Goal: Check status: Check status

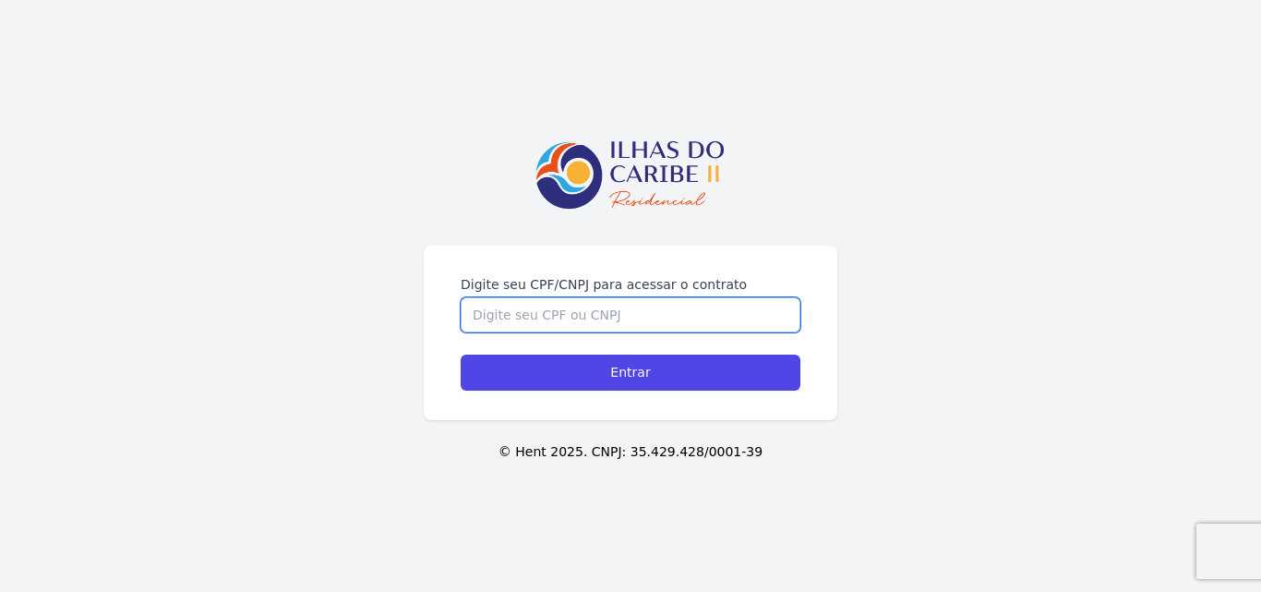
click at [634, 317] on input "Digite seu CPF/CNPJ para acessar o contrato" at bounding box center [631, 314] width 340 height 35
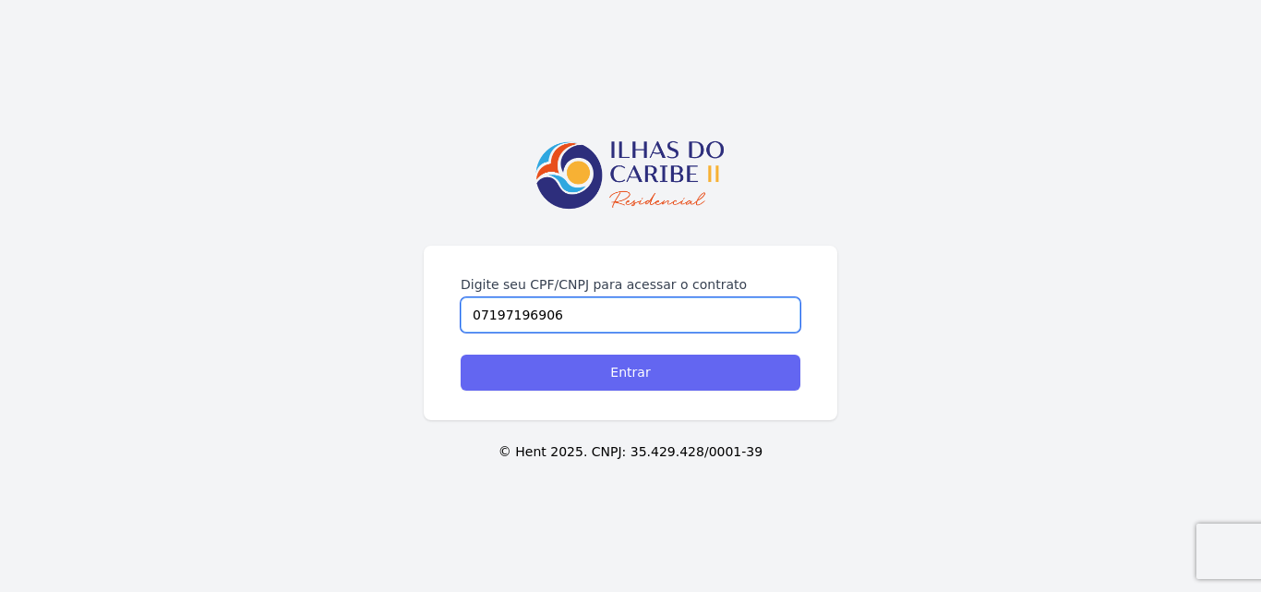
type input "07197196906"
click at [707, 385] on input "Entrar" at bounding box center [631, 373] width 340 height 36
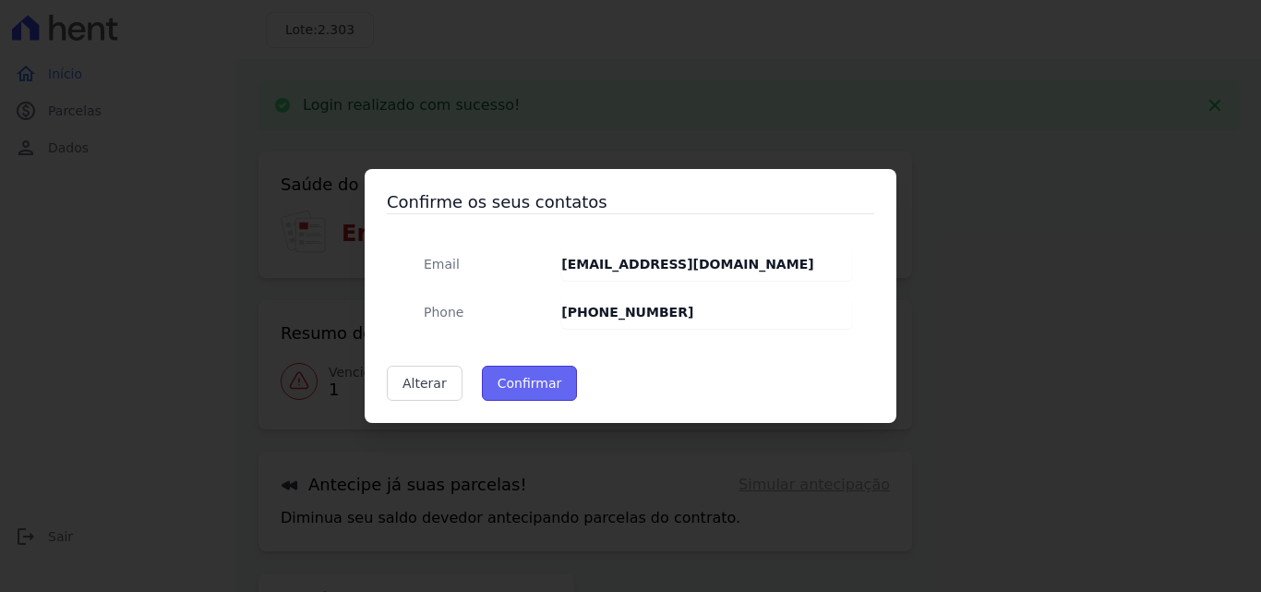
click at [537, 392] on button "Confirmar" at bounding box center [530, 383] width 96 height 35
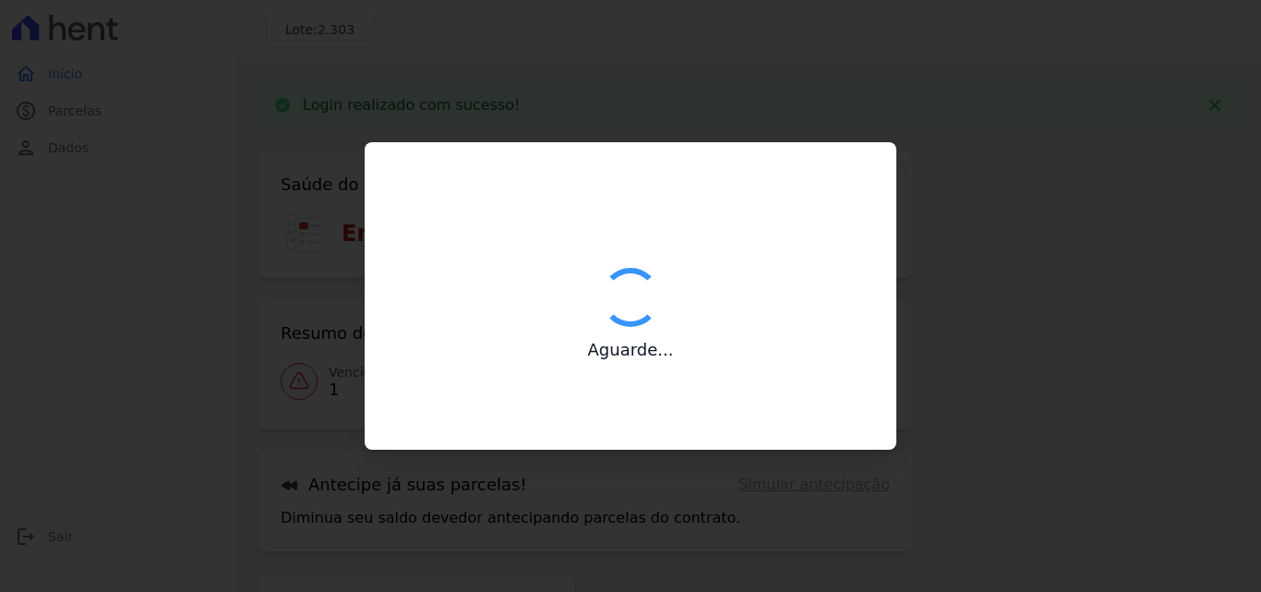
type input "Contatos confirmados com sucesso."
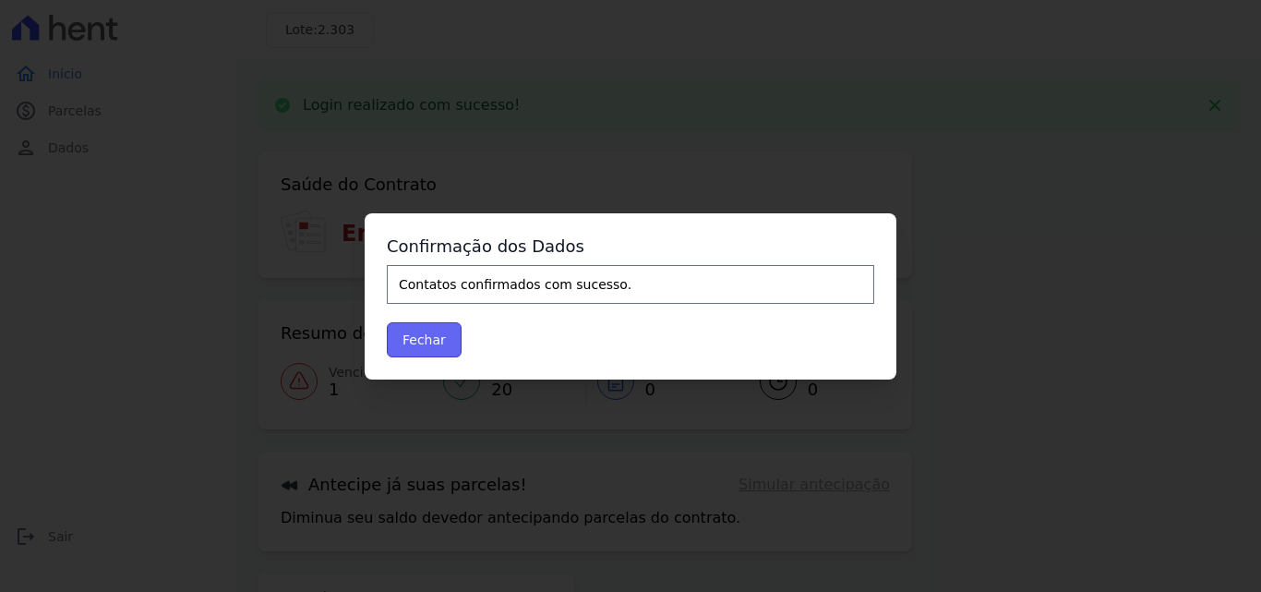
click at [419, 345] on button "Fechar" at bounding box center [424, 339] width 75 height 35
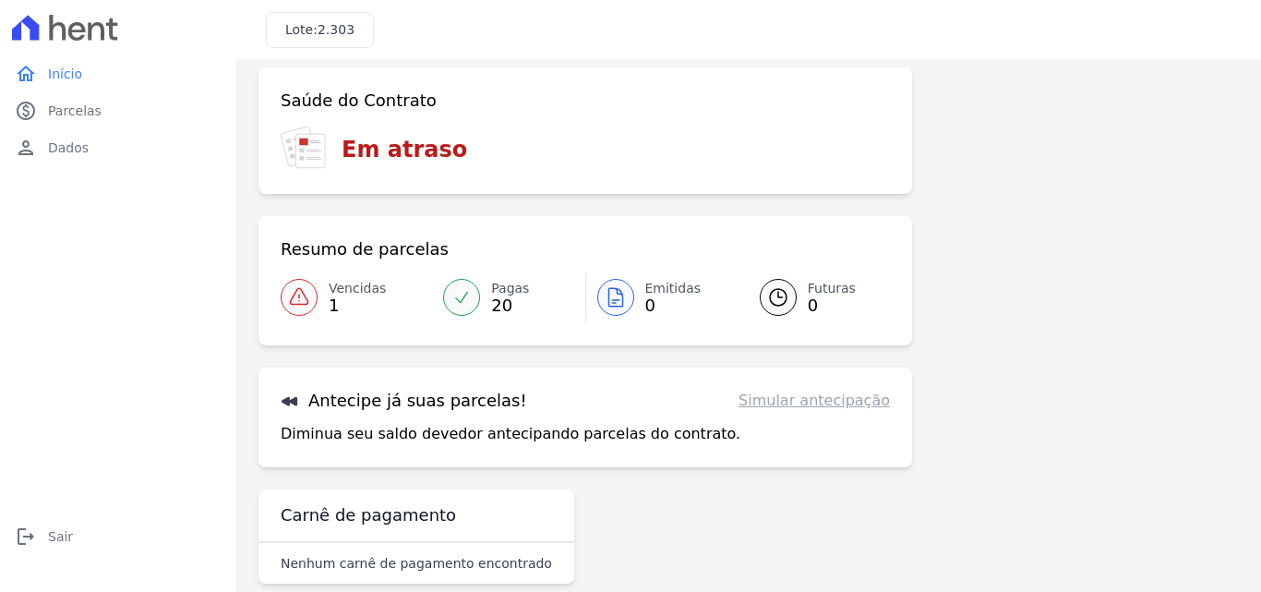
scroll to position [42, 0]
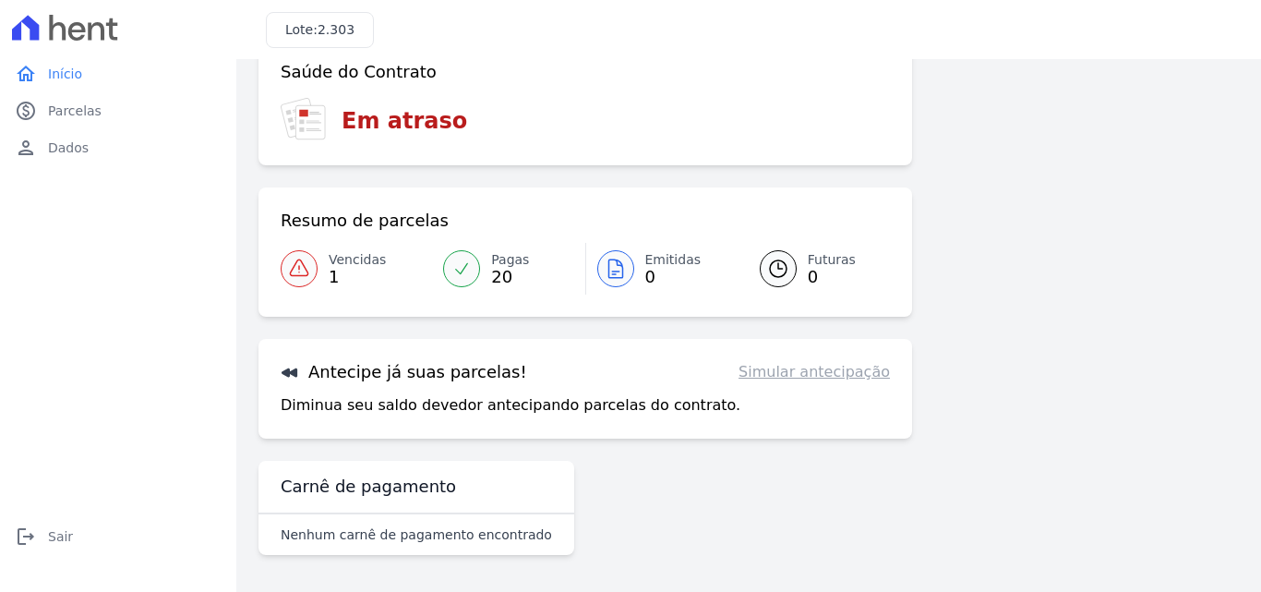
click at [304, 274] on icon at bounding box center [299, 269] width 22 height 22
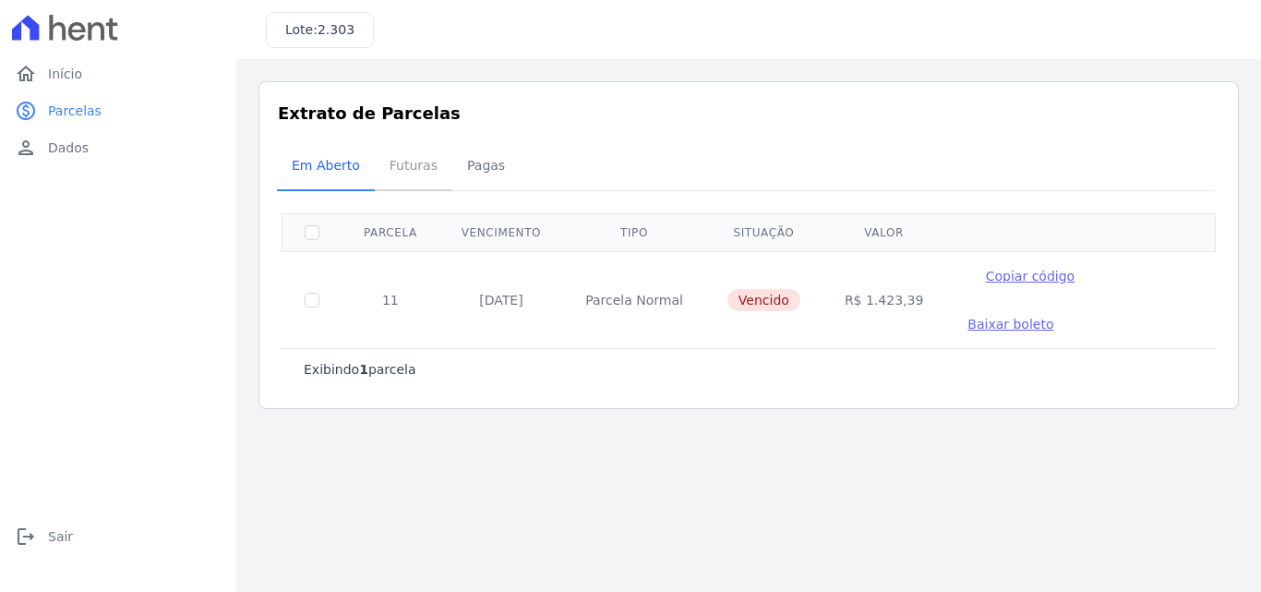
click at [415, 163] on span "Futuras" at bounding box center [414, 165] width 70 height 37
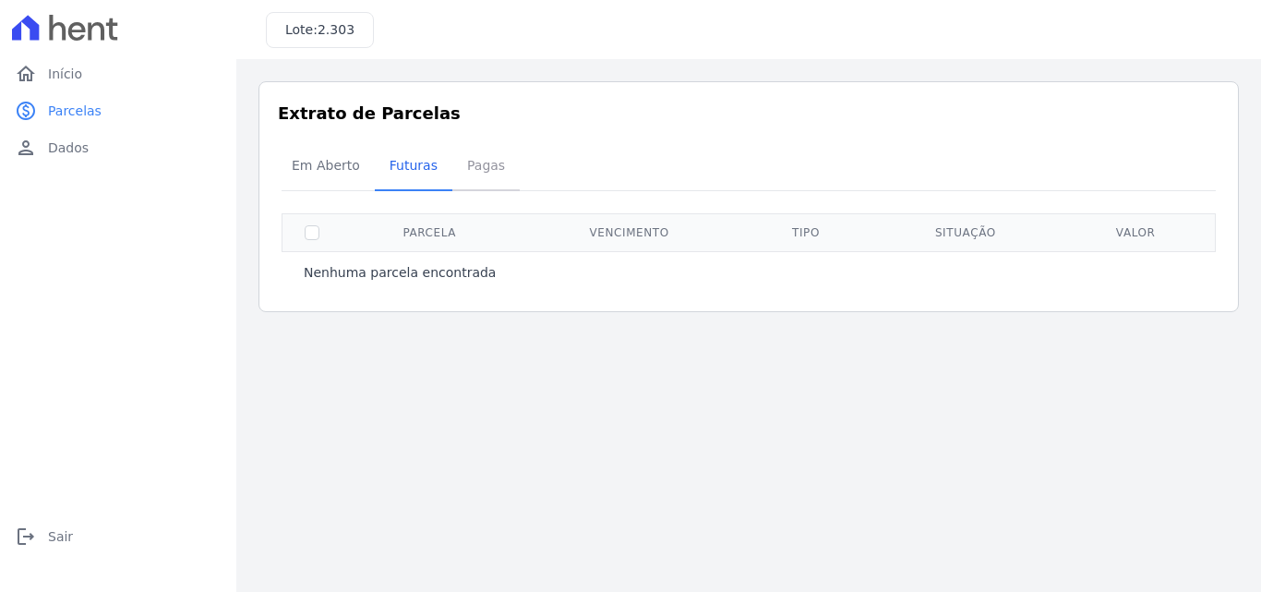
click at [473, 162] on span "Pagas" at bounding box center [486, 165] width 60 height 37
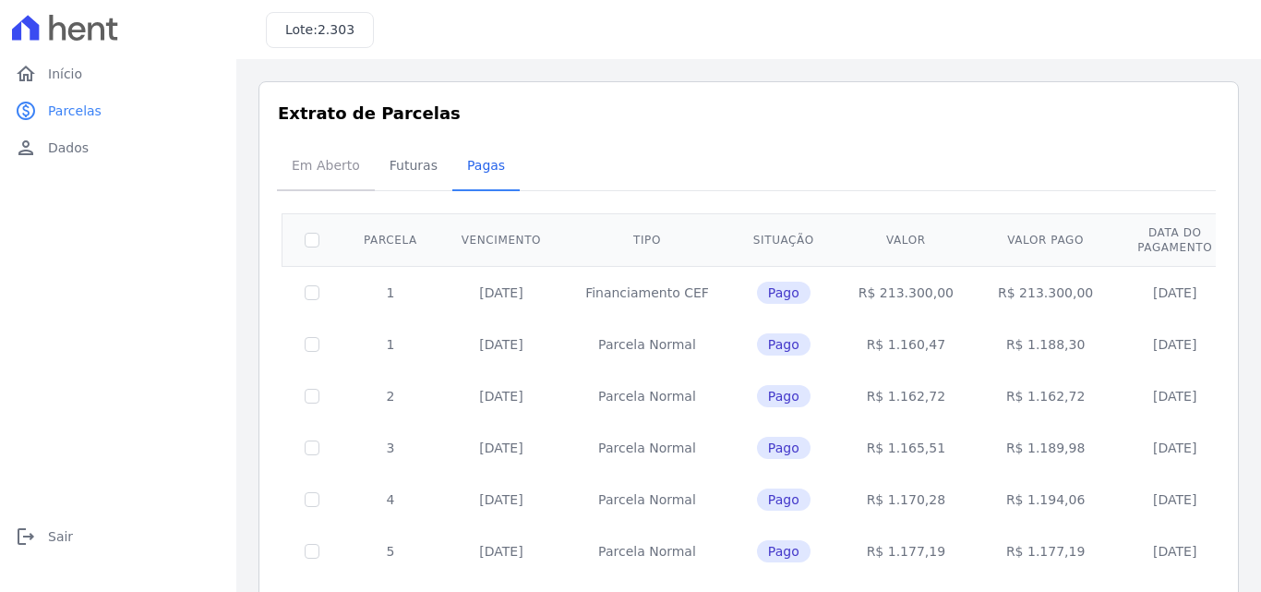
click at [330, 169] on span "Em Aberto" at bounding box center [326, 165] width 90 height 37
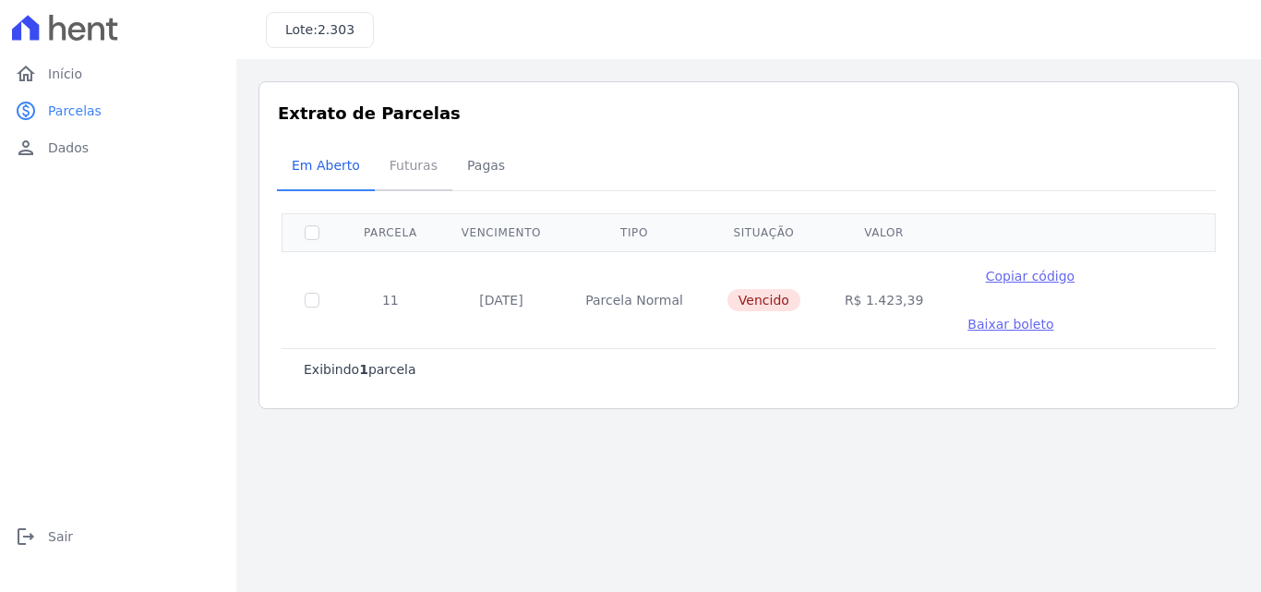
click at [398, 159] on span "Futuras" at bounding box center [414, 165] width 70 height 37
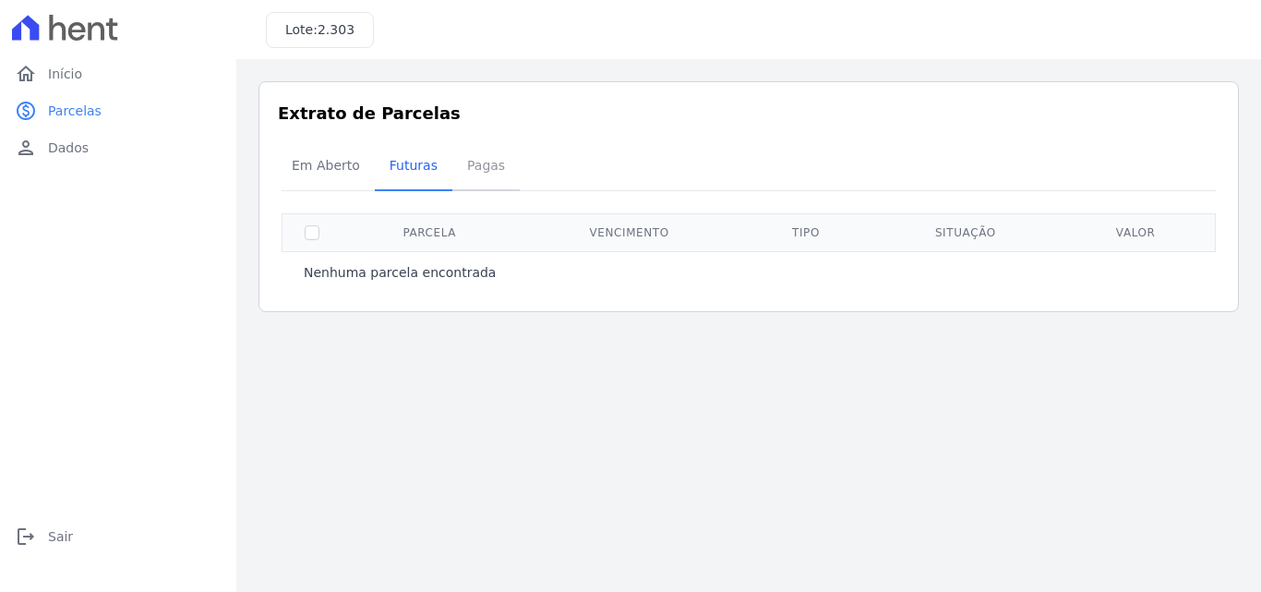
click at [501, 166] on span "Pagas" at bounding box center [486, 165] width 60 height 37
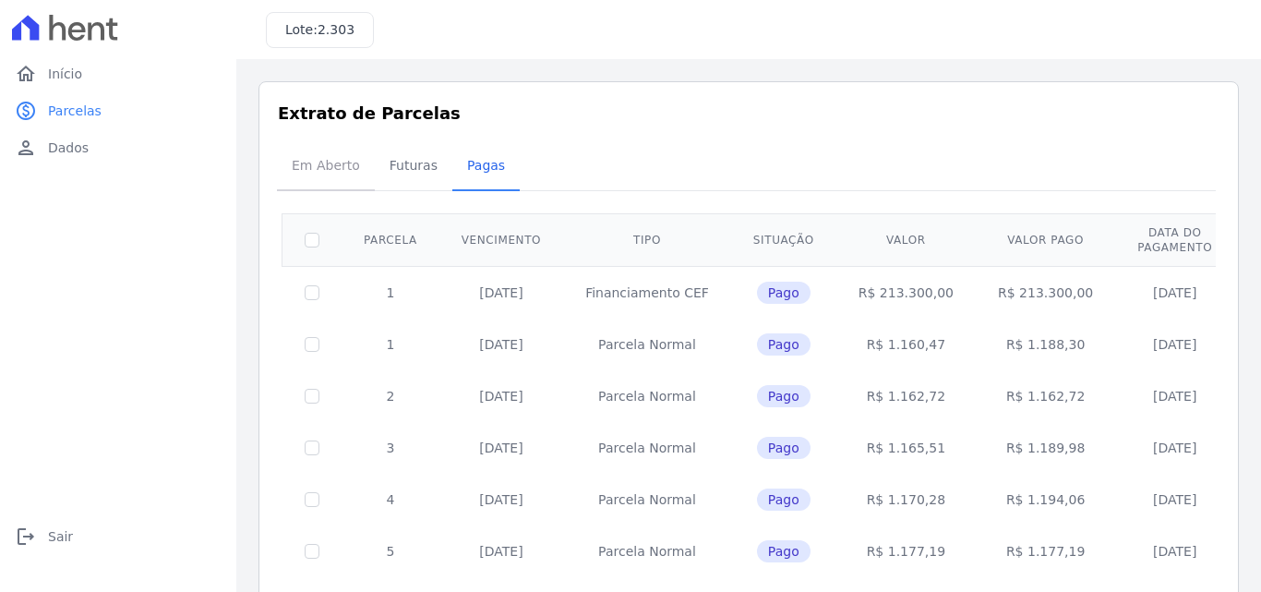
click at [290, 169] on span "Em Aberto" at bounding box center [326, 165] width 90 height 37
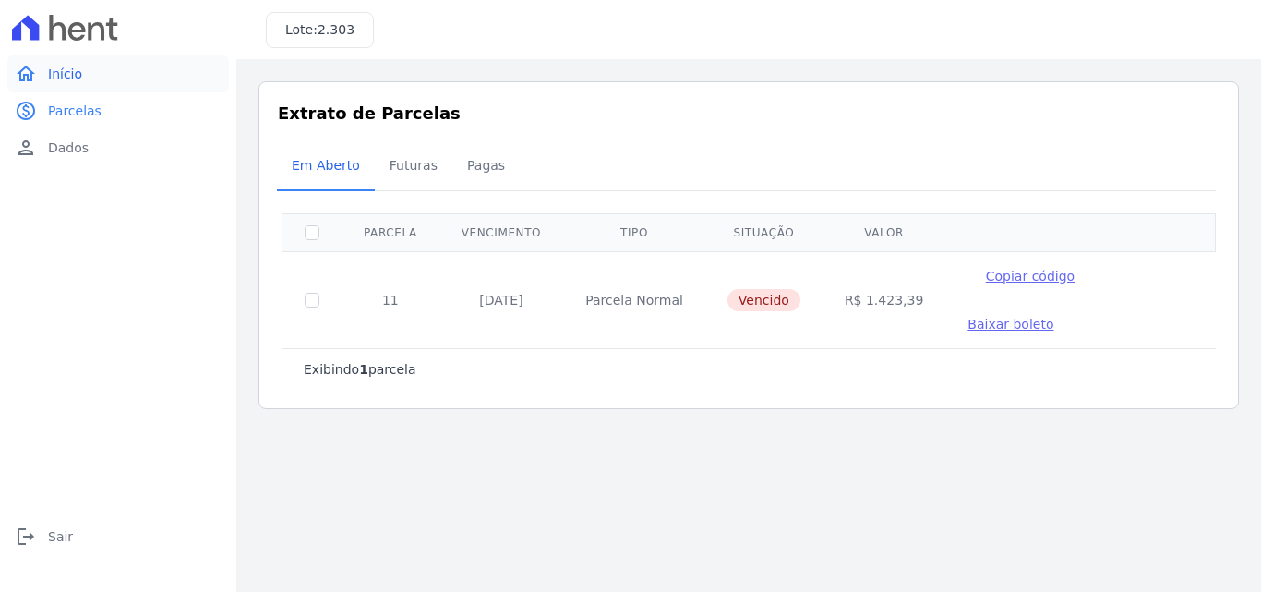
click at [53, 72] on span "Início" at bounding box center [65, 74] width 34 height 18
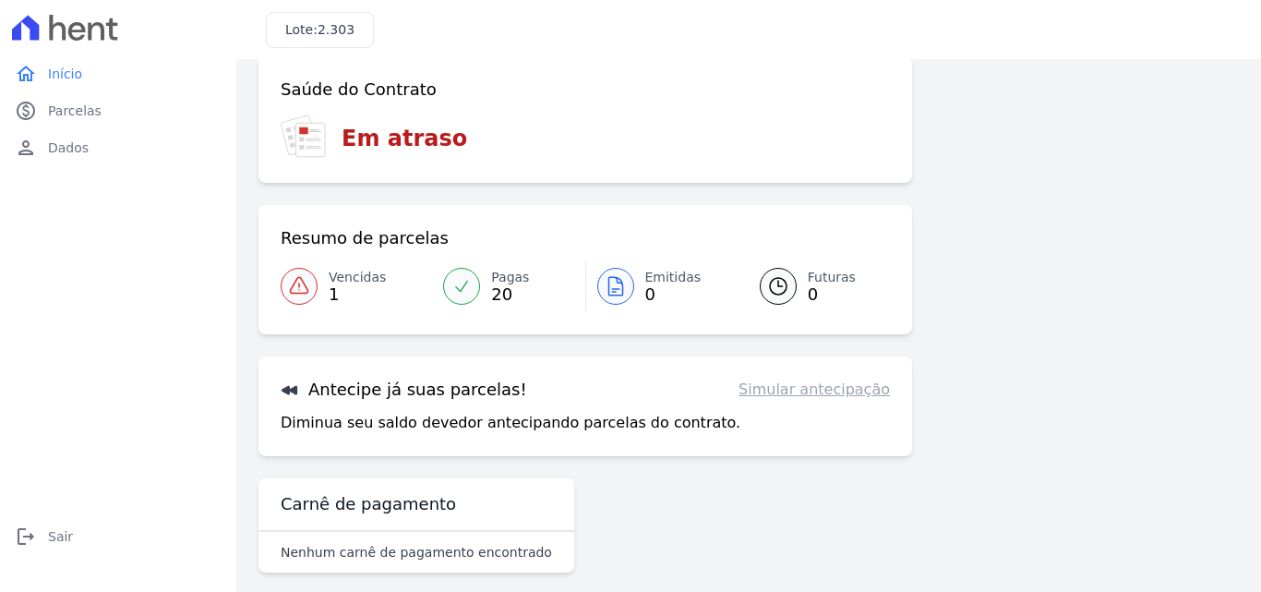
scroll to position [42, 0]
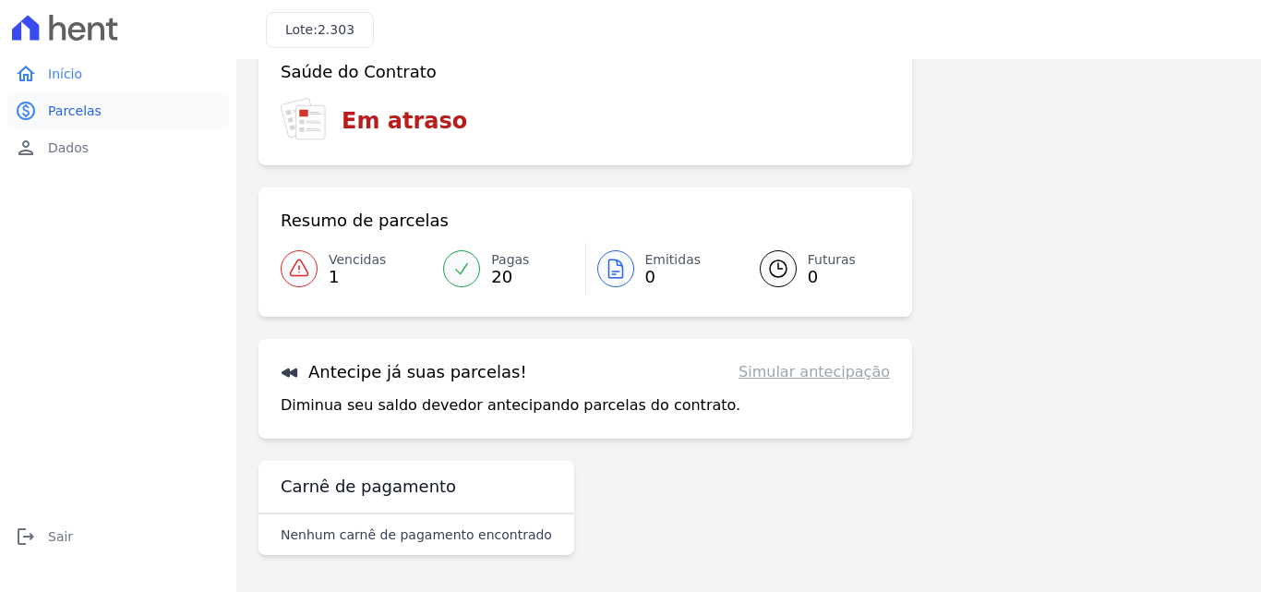
click at [73, 113] on span "Parcelas" at bounding box center [75, 111] width 54 height 18
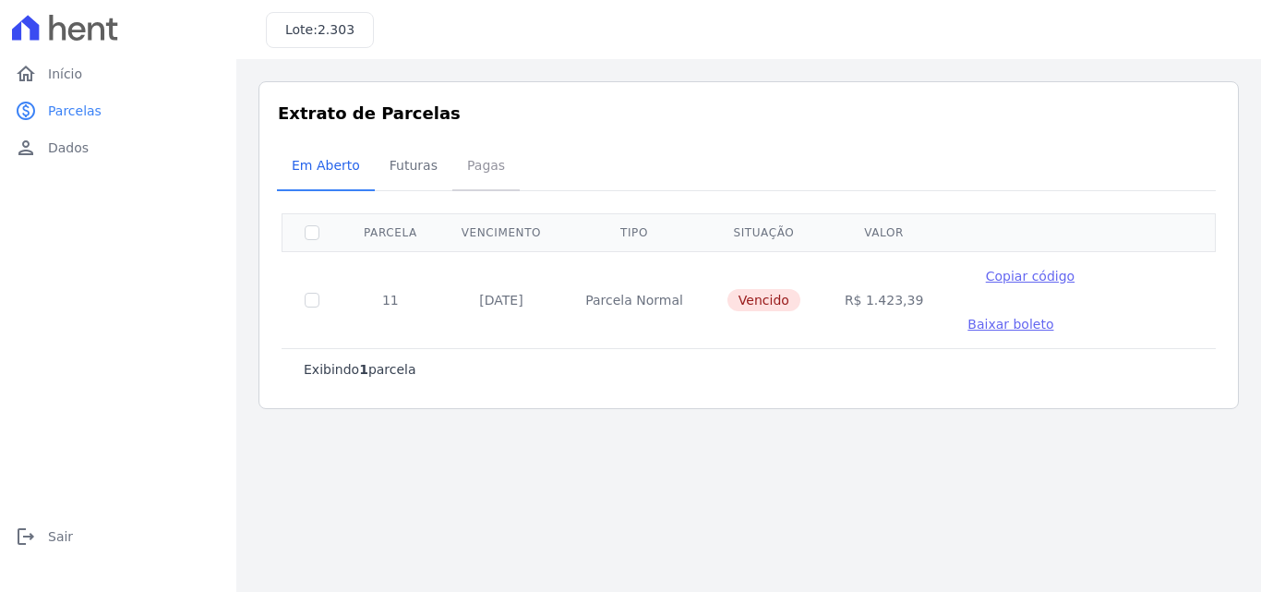
click at [463, 164] on span "Pagas" at bounding box center [486, 165] width 60 height 37
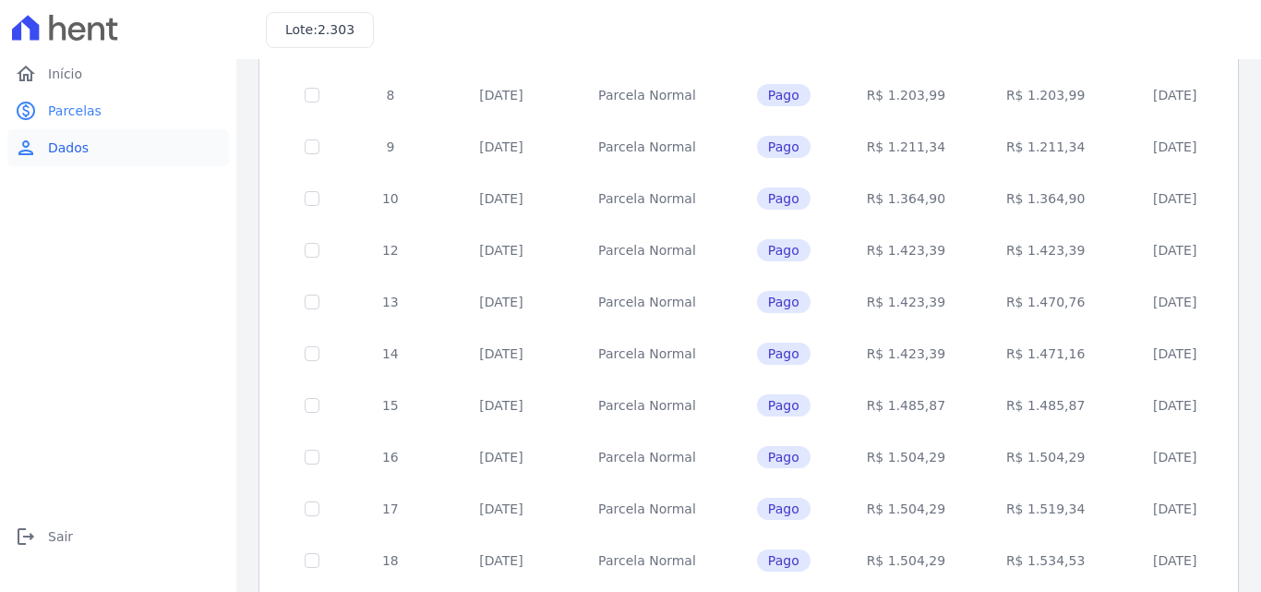
scroll to position [607, 0]
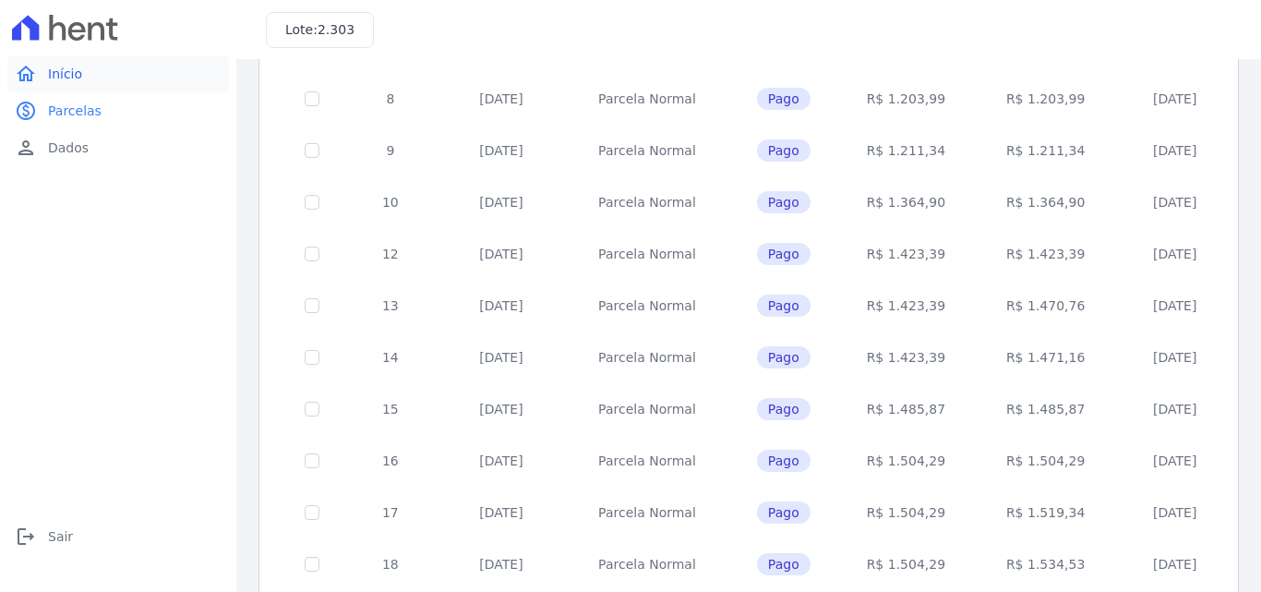
click at [64, 75] on span "Início" at bounding box center [65, 74] width 34 height 18
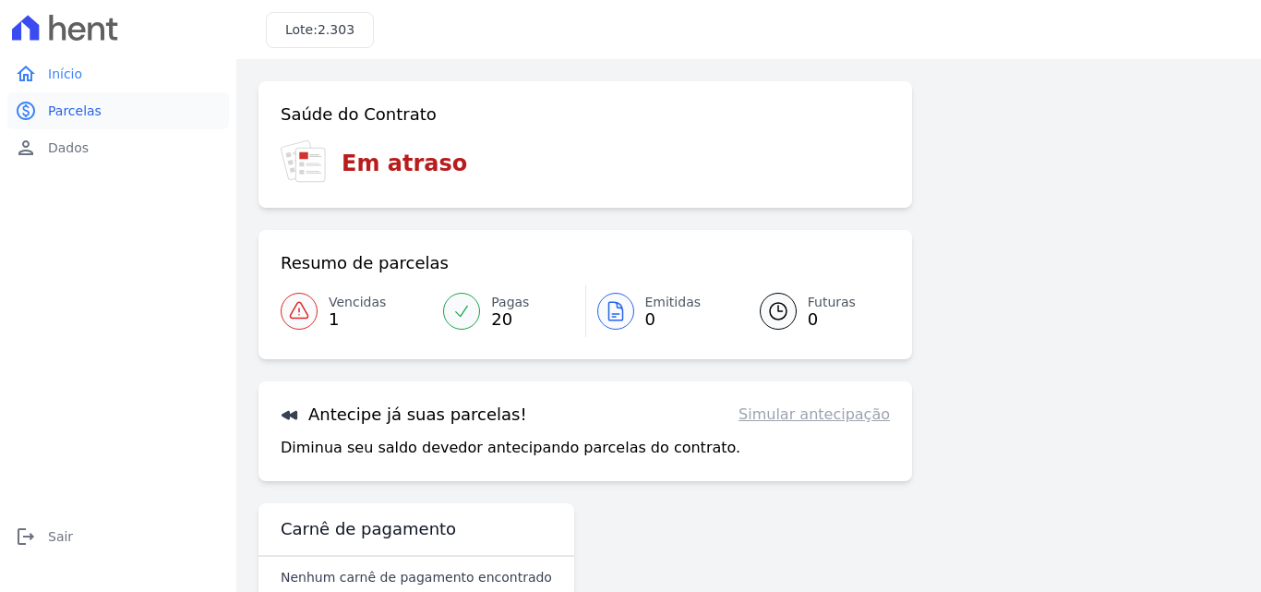
click at [72, 107] on span "Parcelas" at bounding box center [75, 111] width 54 height 18
